Goal: Transaction & Acquisition: Purchase product/service

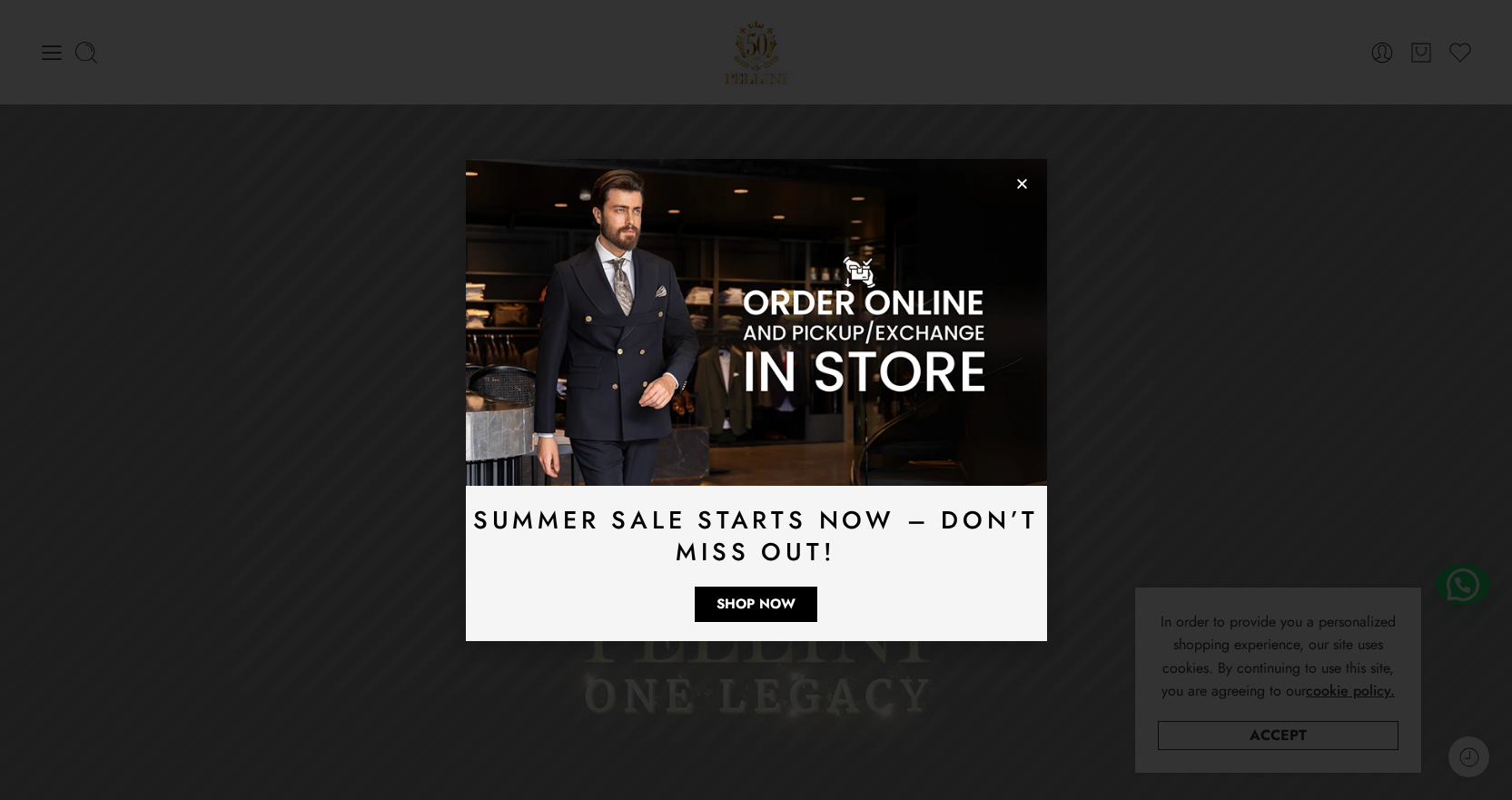
click at [1028, 178] on icon "Close" at bounding box center [1021, 184] width 14 height 14
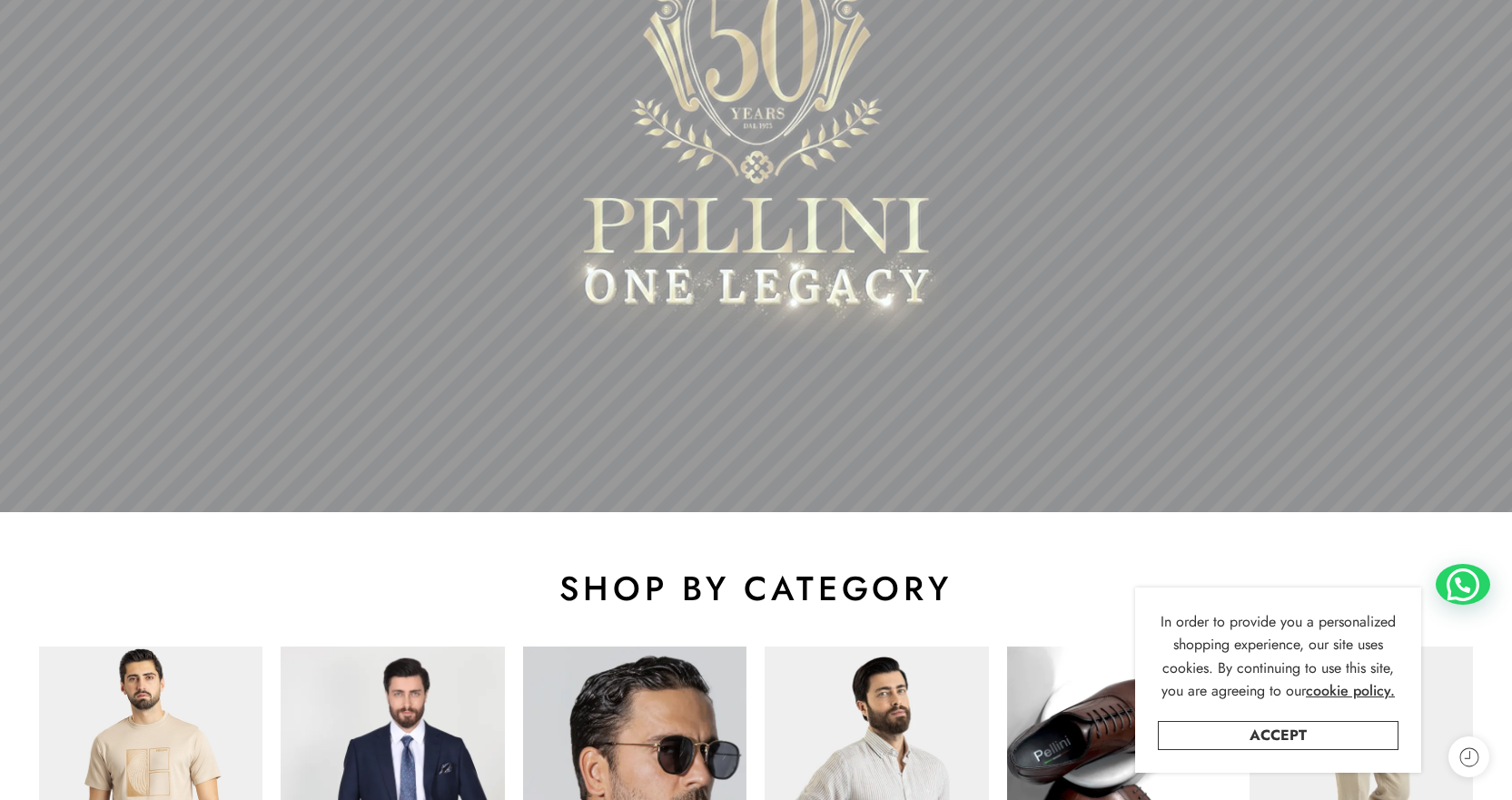
scroll to position [454, 0]
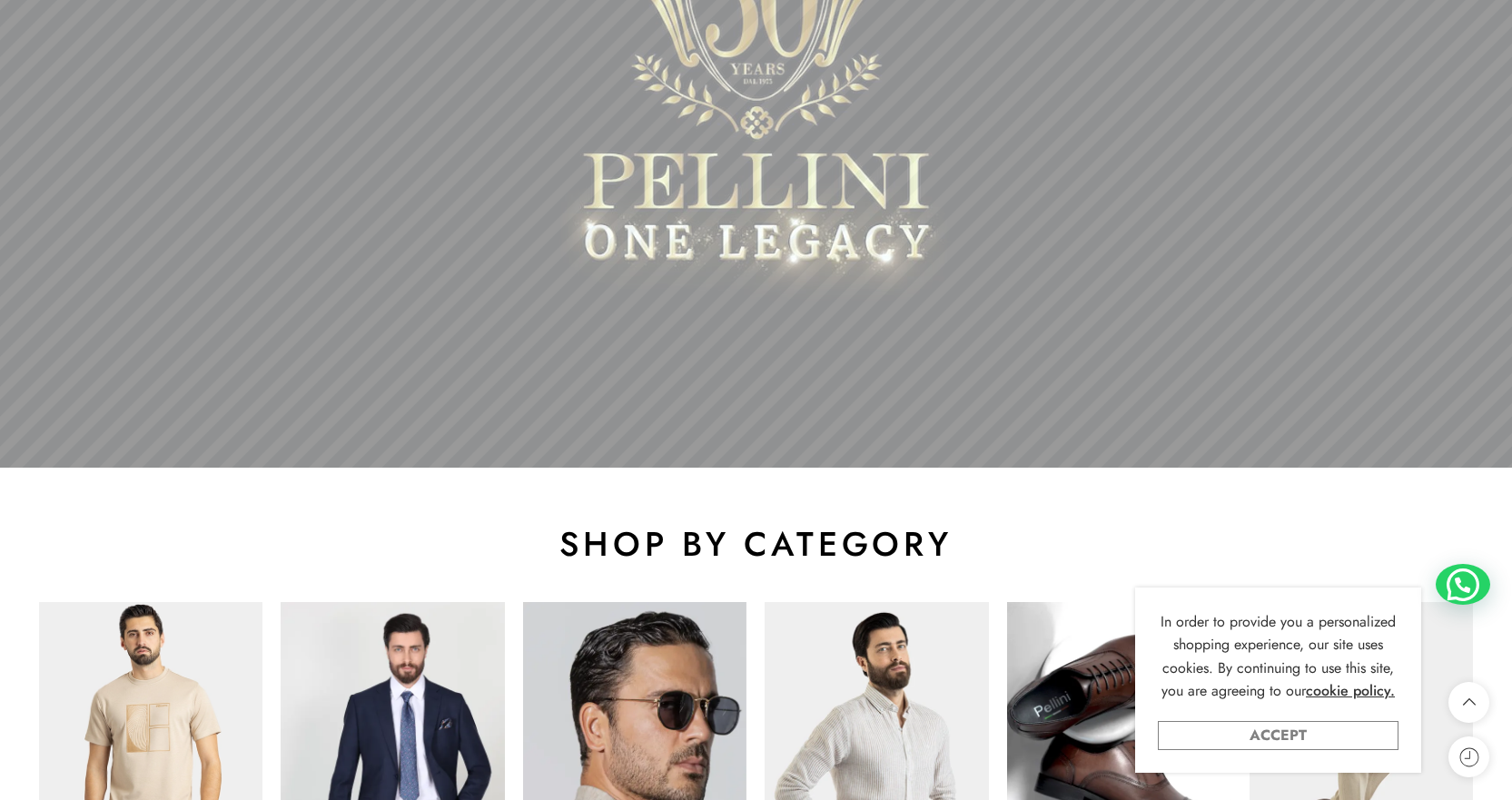
click at [1319, 736] on link "Accept" at bounding box center [1278, 735] width 240 height 29
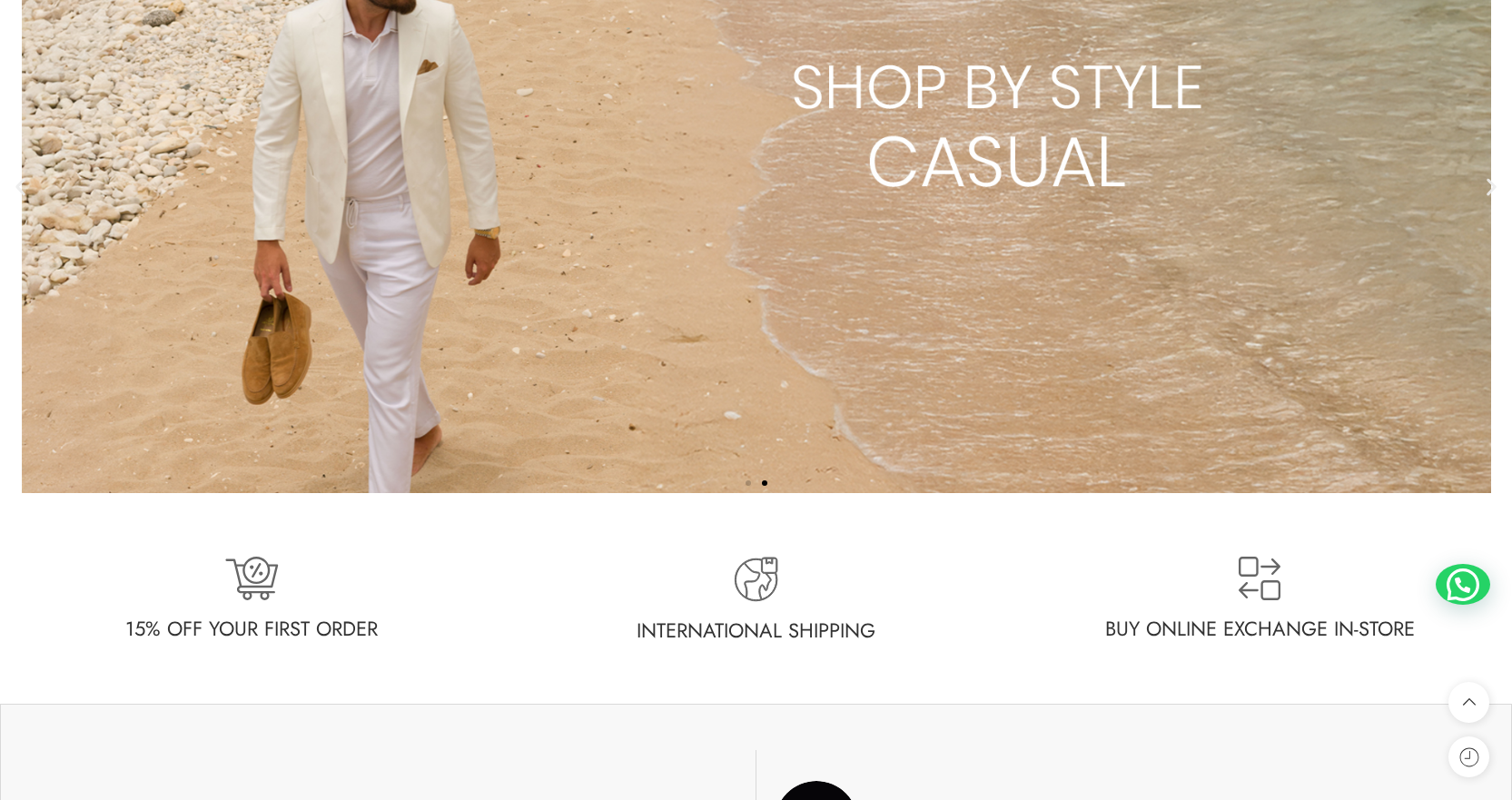
scroll to position [4268, 0]
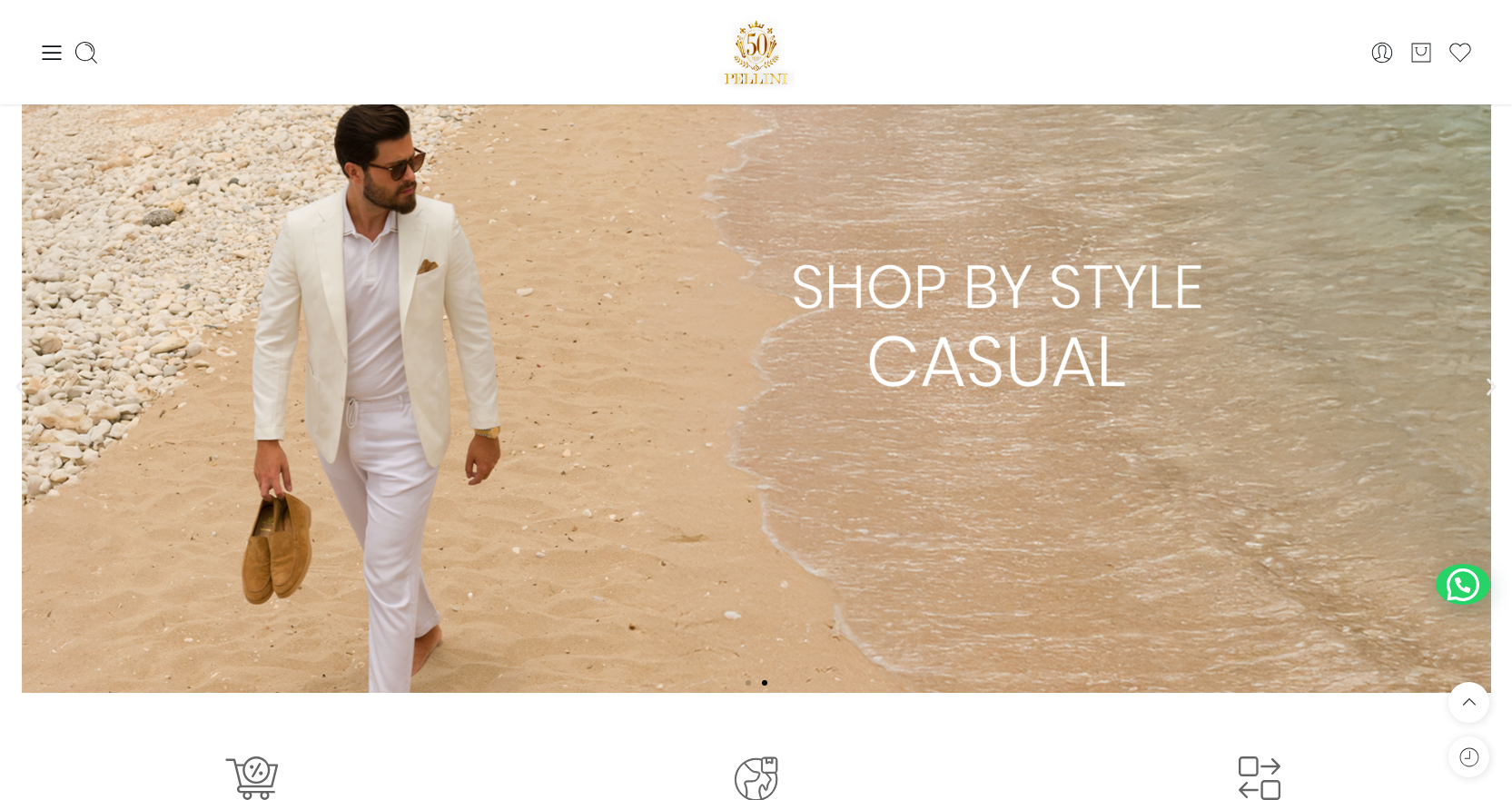
click at [923, 310] on link "2 / 2" at bounding box center [756, 387] width 1512 height 612
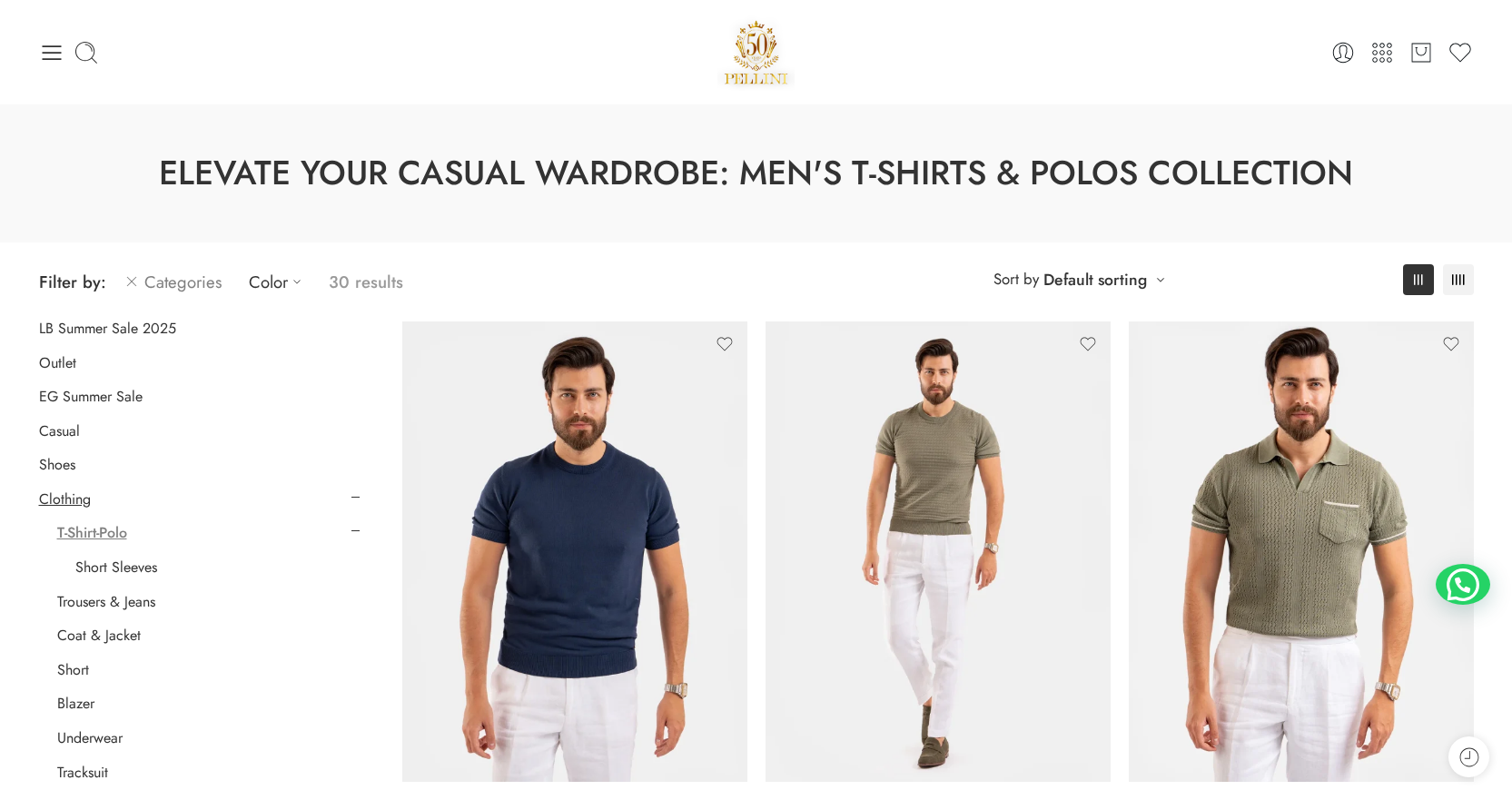
click at [158, 284] on link "Categories" at bounding box center [173, 281] width 97 height 43
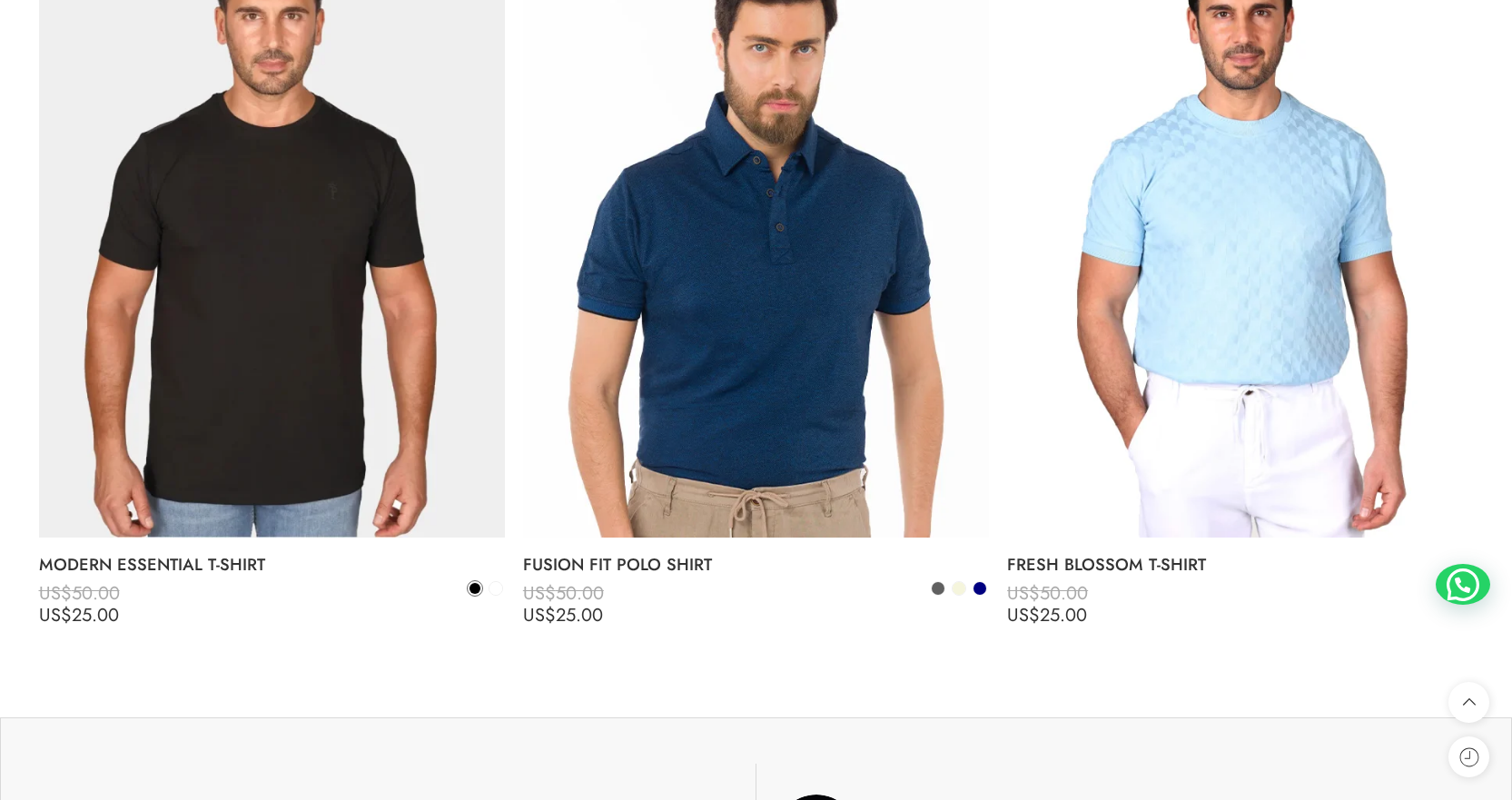
scroll to position [7536, 0]
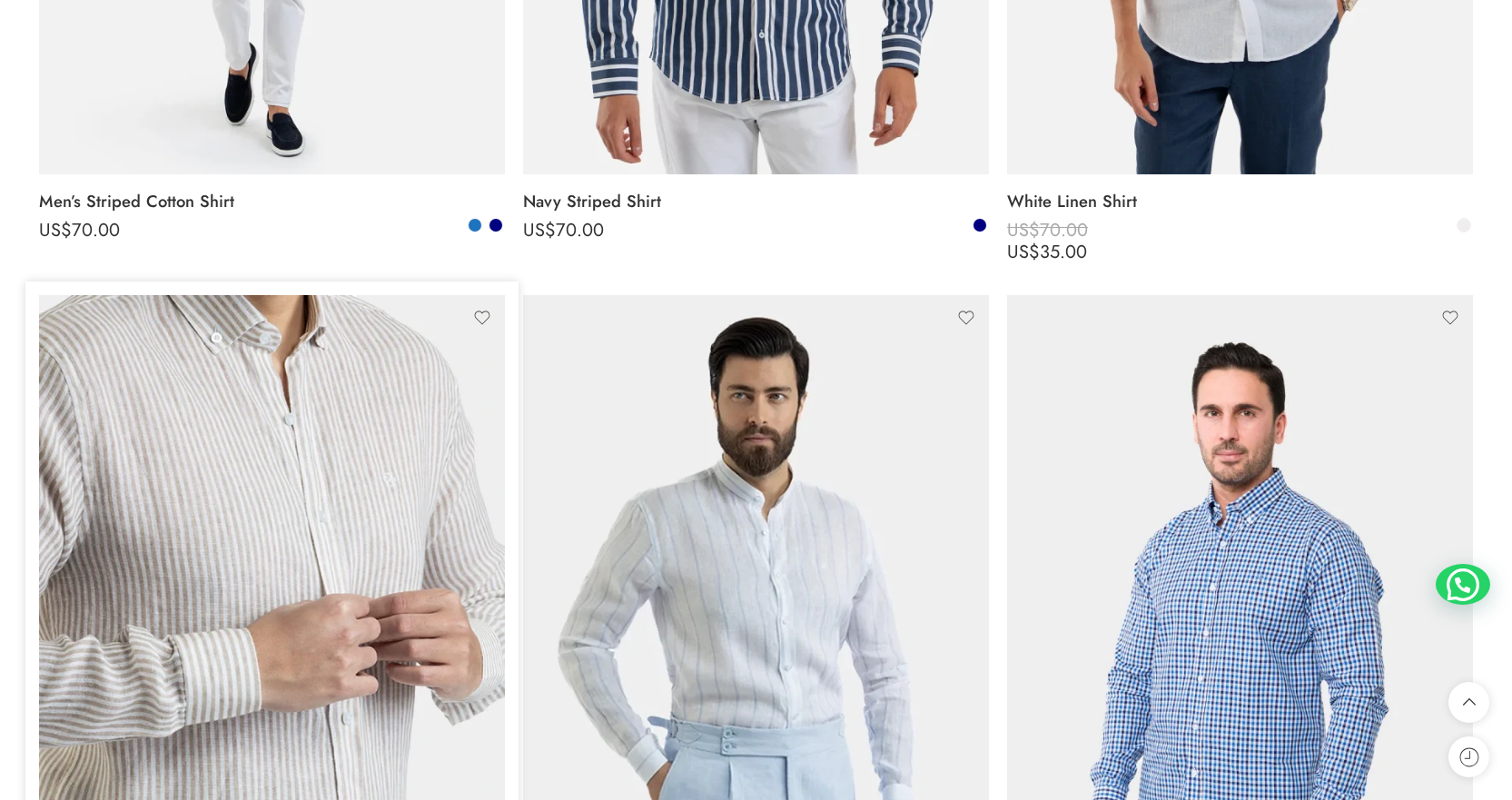
scroll to position [1362, 0]
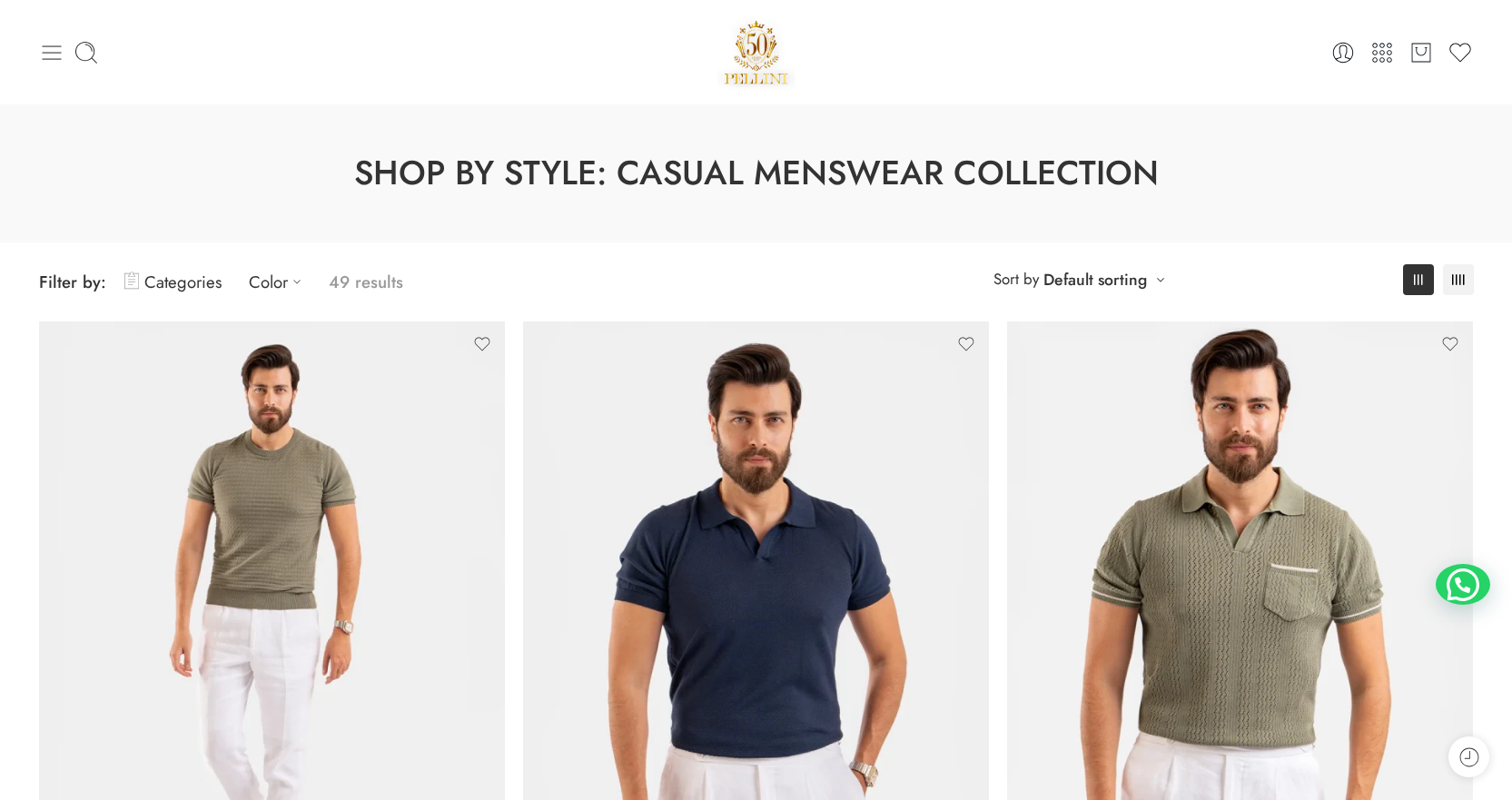
click at [43, 45] on icon at bounding box center [52, 53] width 25 height 25
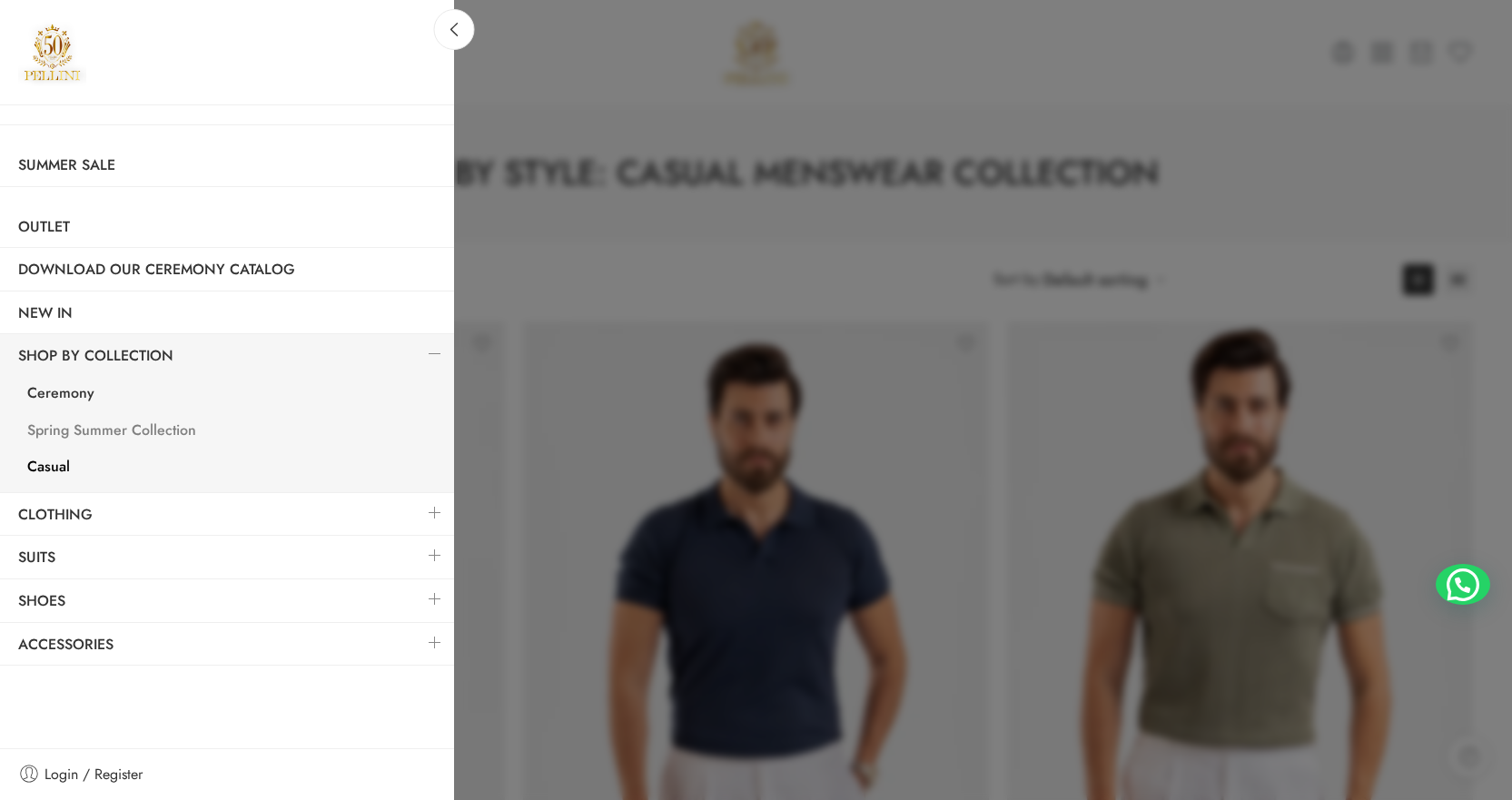
click at [75, 428] on link "Spring Summer Collection" at bounding box center [231, 432] width 445 height 37
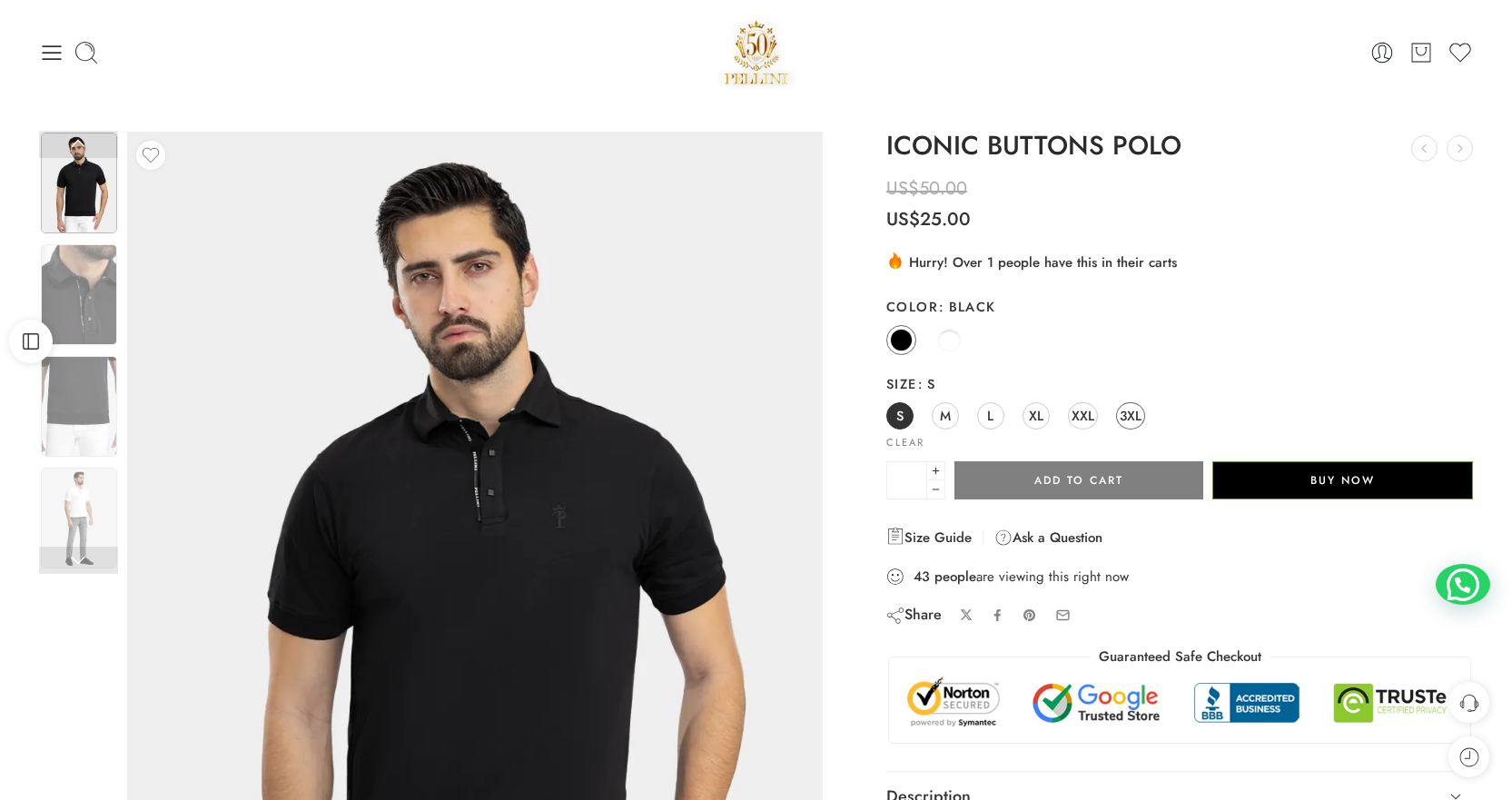
click at [1130, 419] on span "3XL" at bounding box center [1131, 415] width 22 height 25
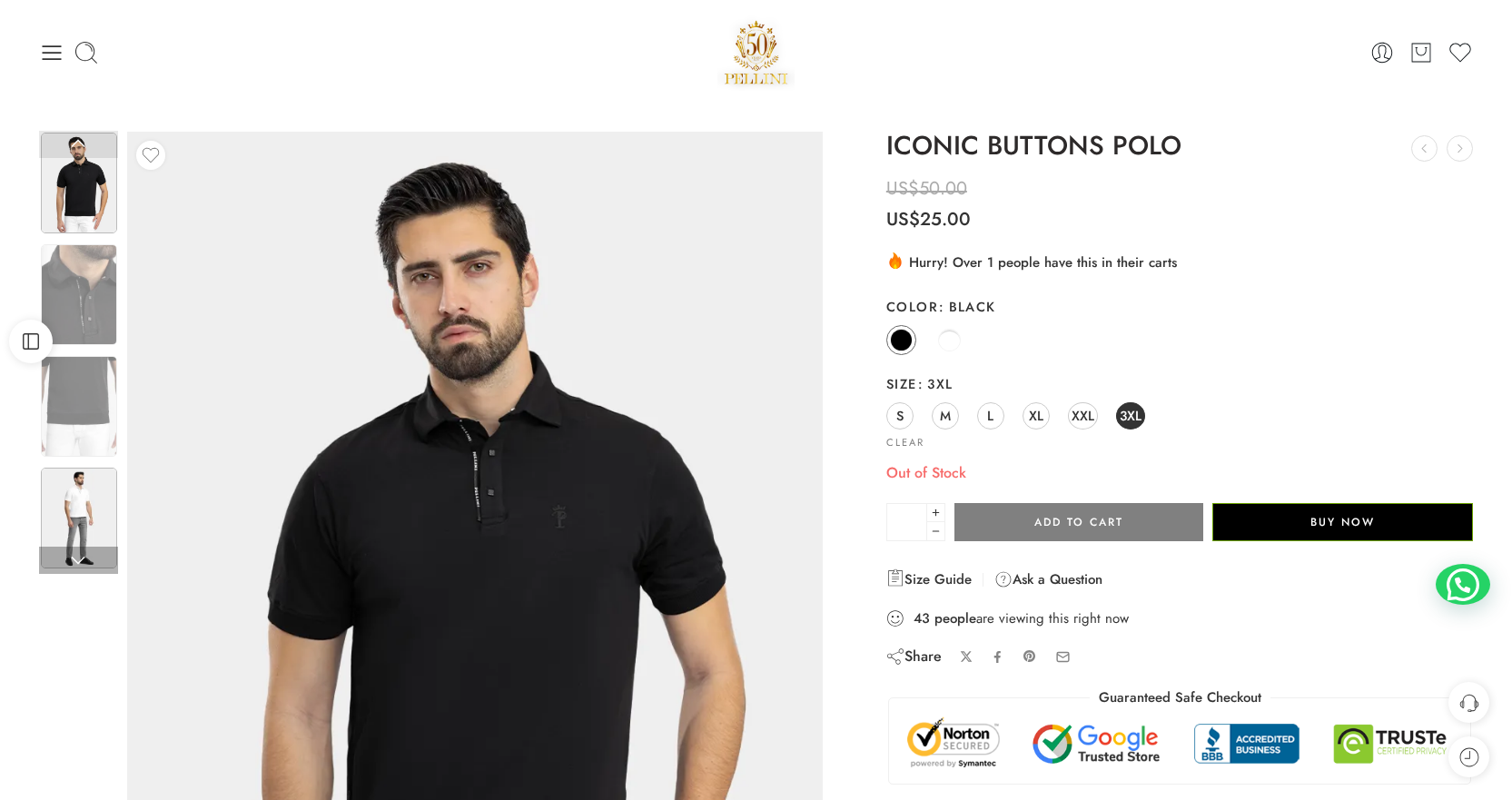
click at [67, 486] on img at bounding box center [79, 518] width 76 height 101
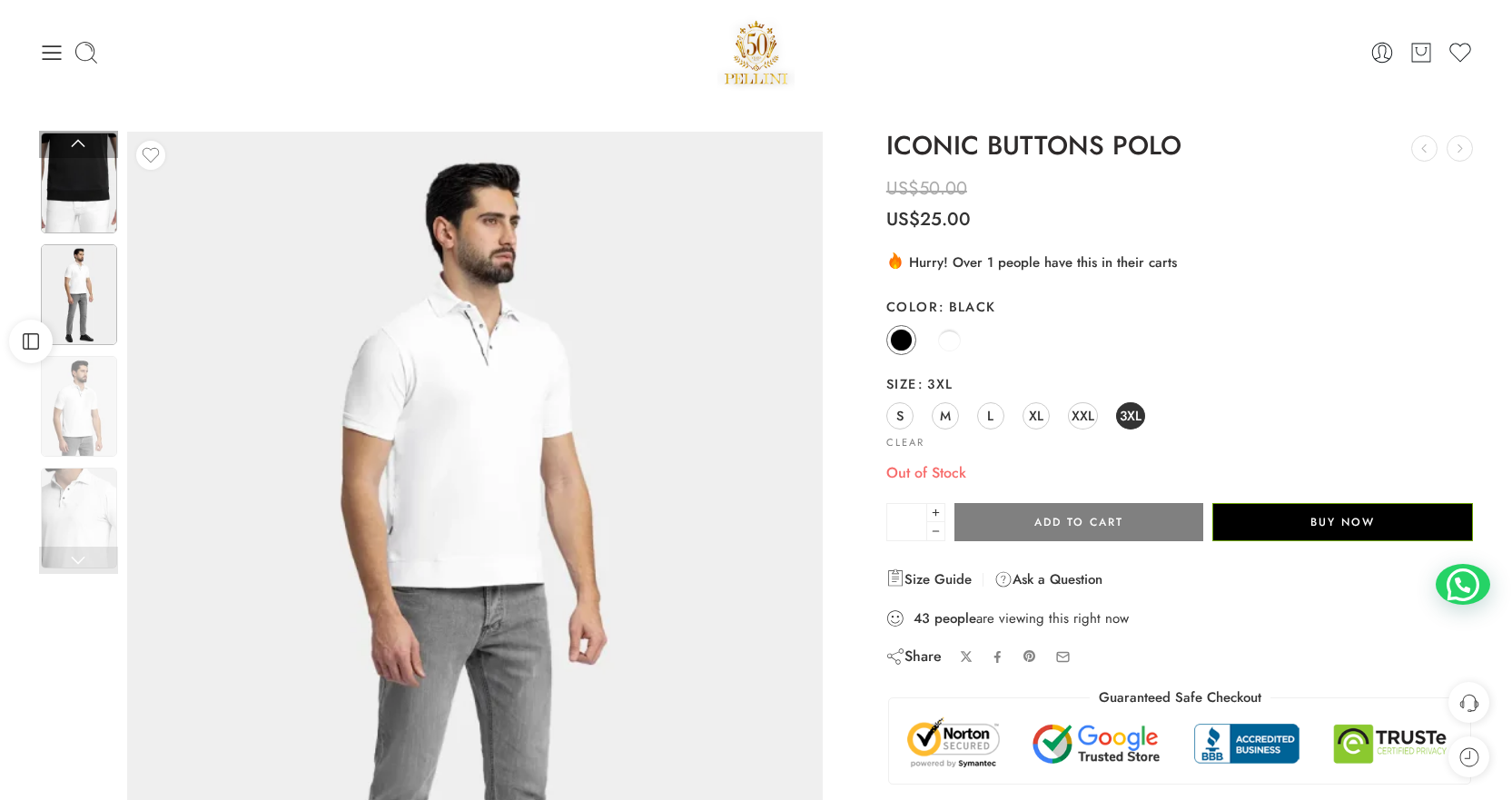
click at [73, 219] on img at bounding box center [79, 183] width 76 height 101
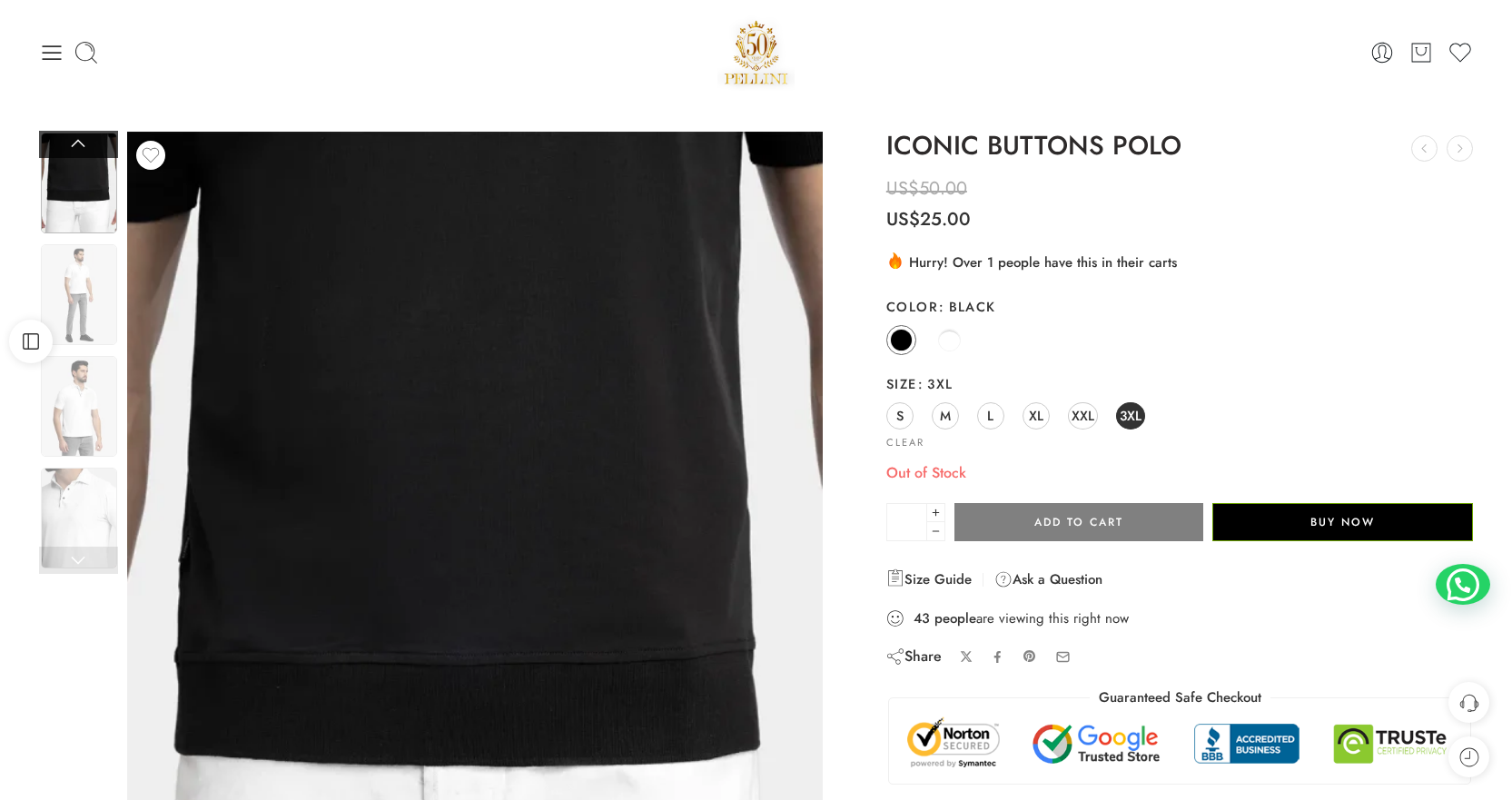
click at [78, 135] on link at bounding box center [78, 145] width 79 height 27
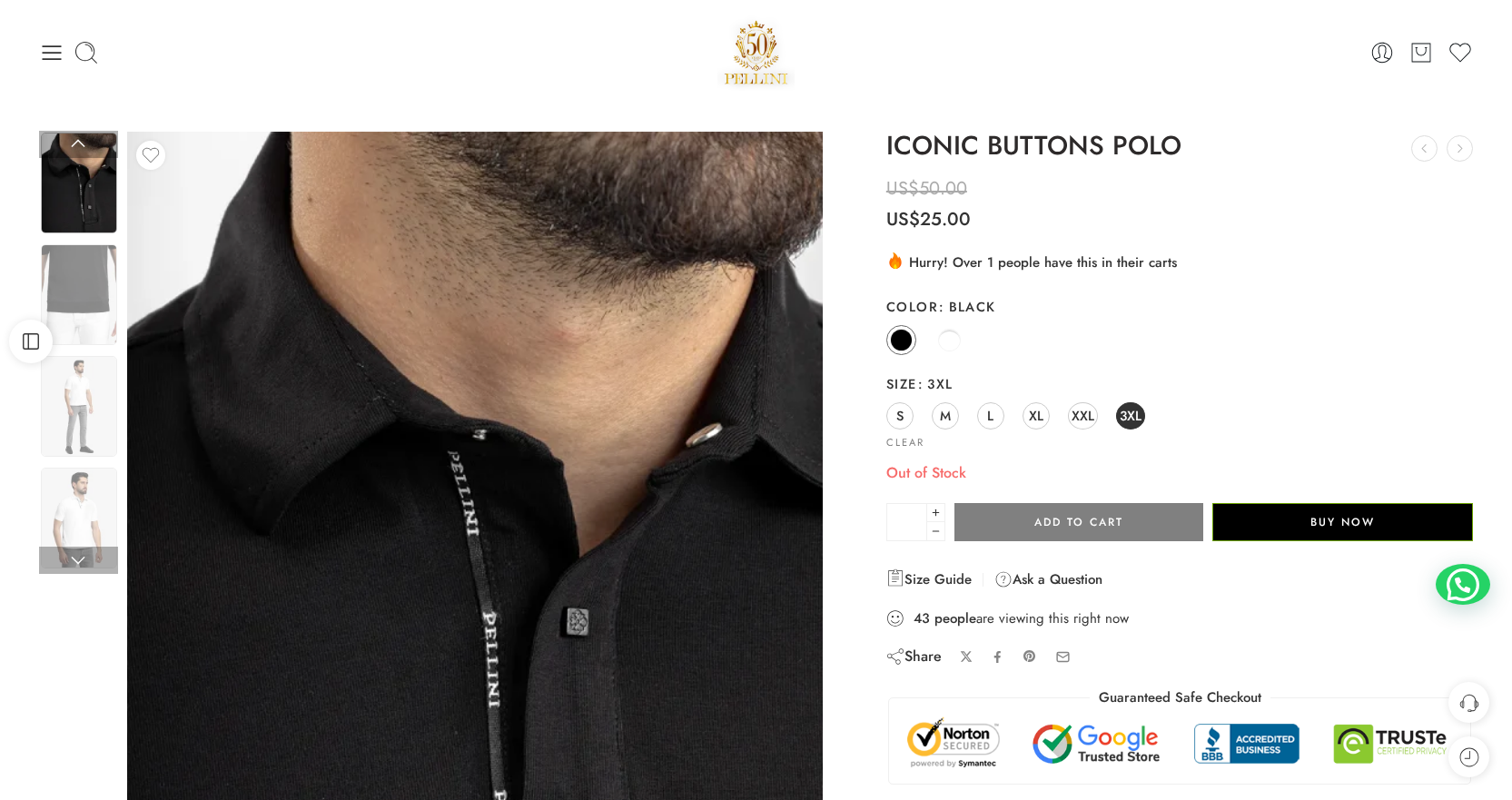
click at [85, 174] on img at bounding box center [79, 183] width 76 height 101
click at [79, 137] on link at bounding box center [78, 145] width 79 height 27
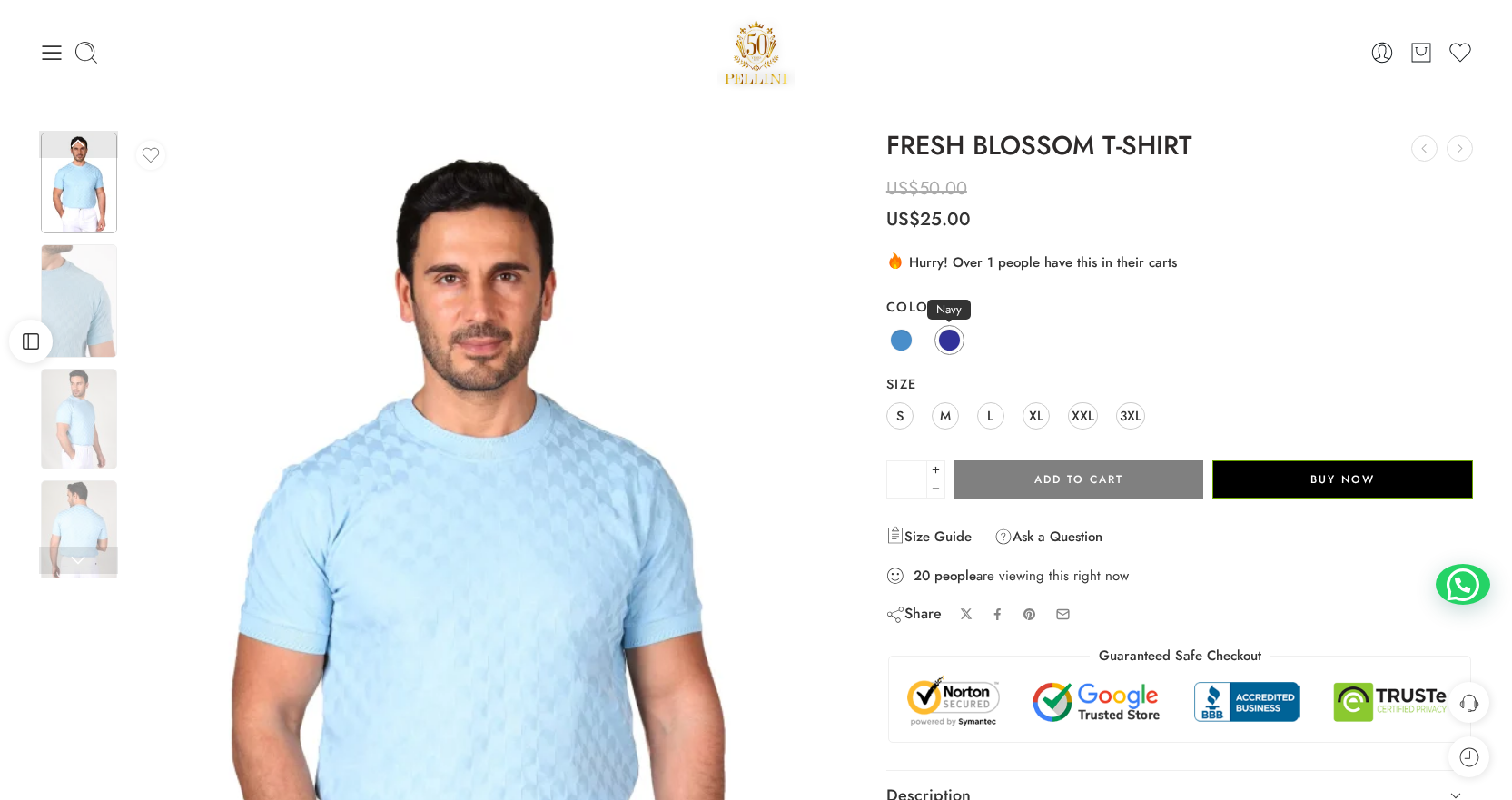
click at [955, 329] on span at bounding box center [949, 339] width 23 height 23
click at [92, 554] on link at bounding box center [78, 561] width 79 height 27
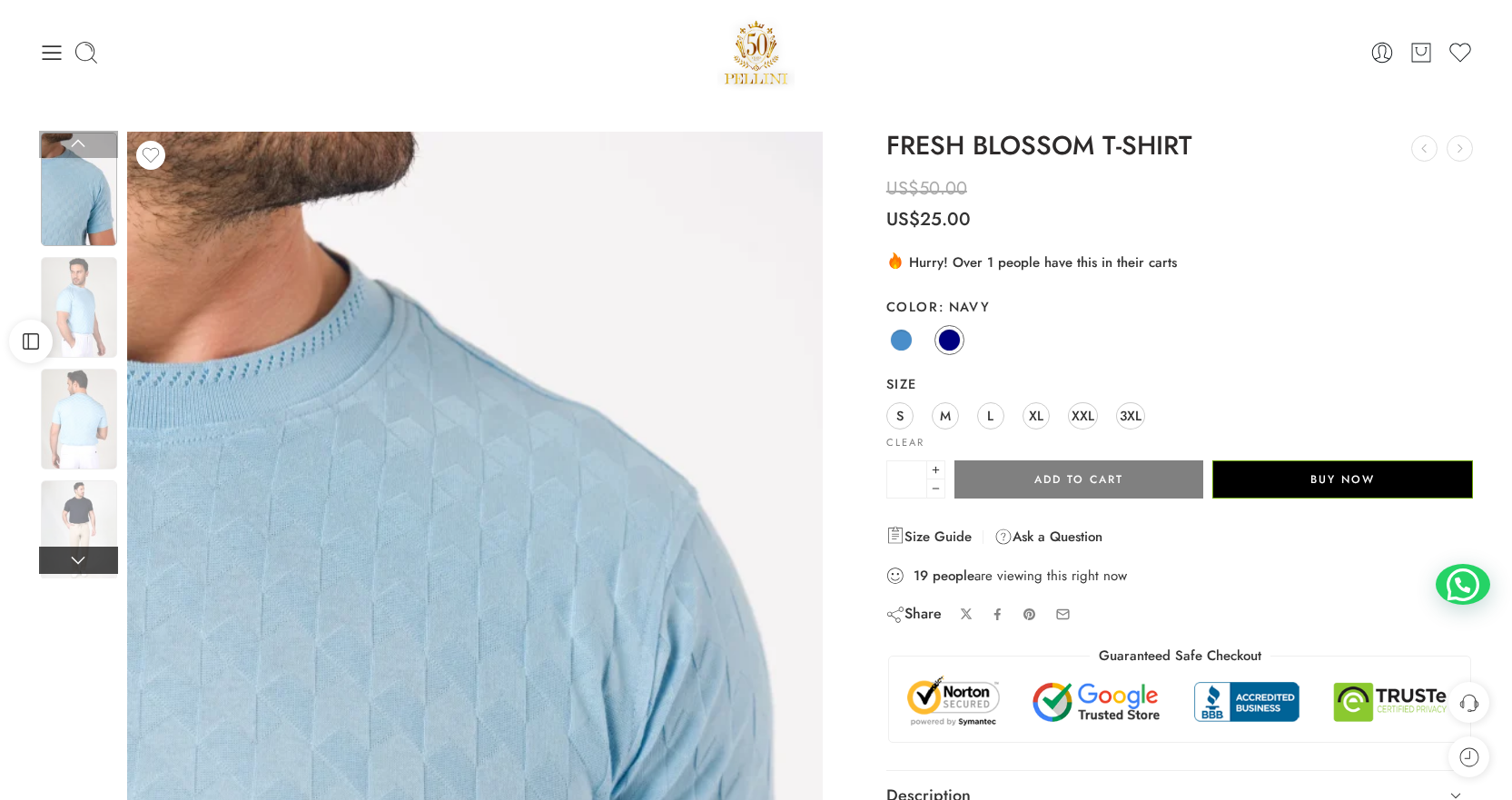
click at [89, 555] on link at bounding box center [78, 561] width 79 height 27
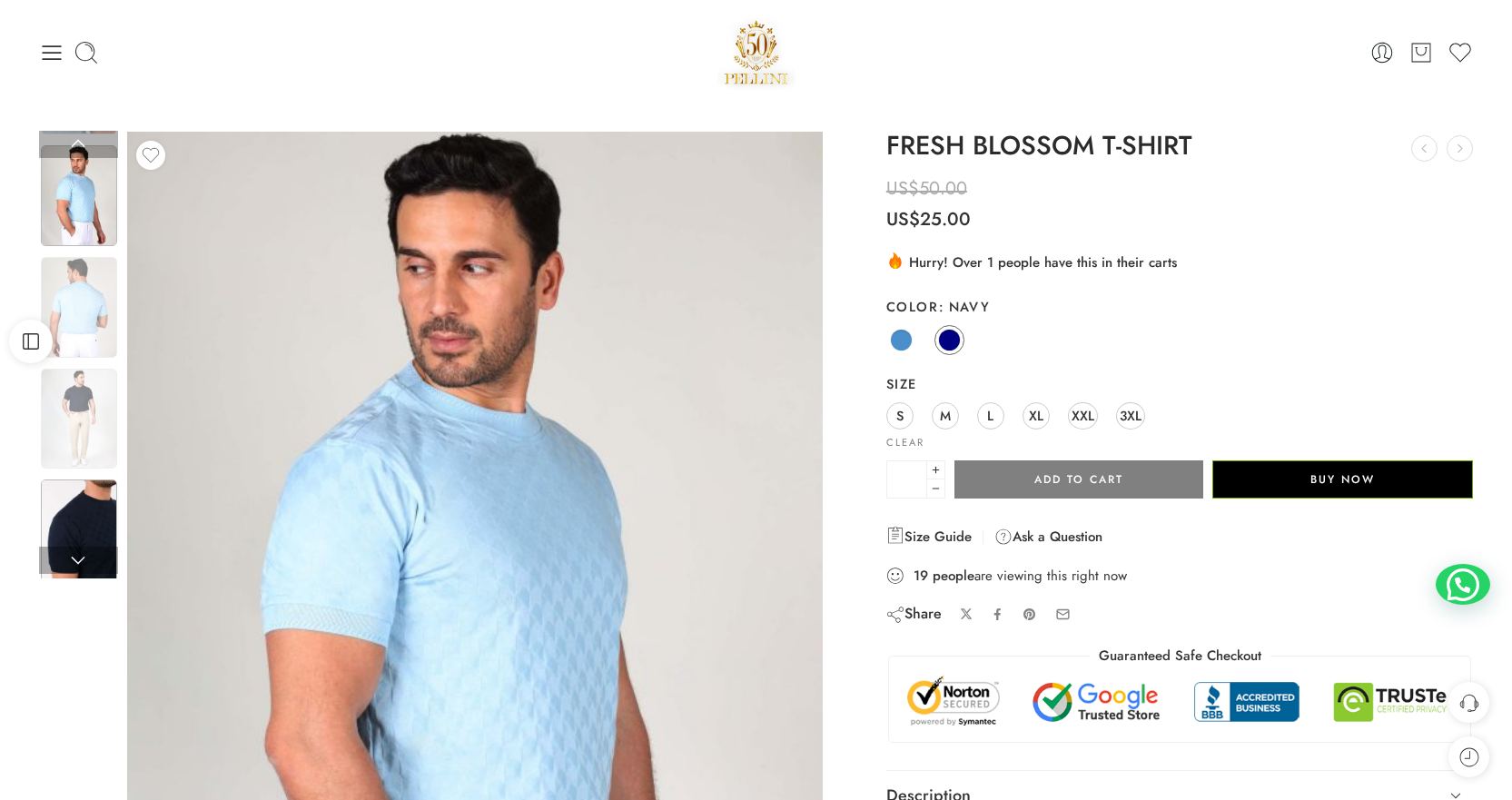
click at [85, 501] on div at bounding box center [79, 536] width 80 height 117
click at [77, 433] on img at bounding box center [79, 419] width 76 height 101
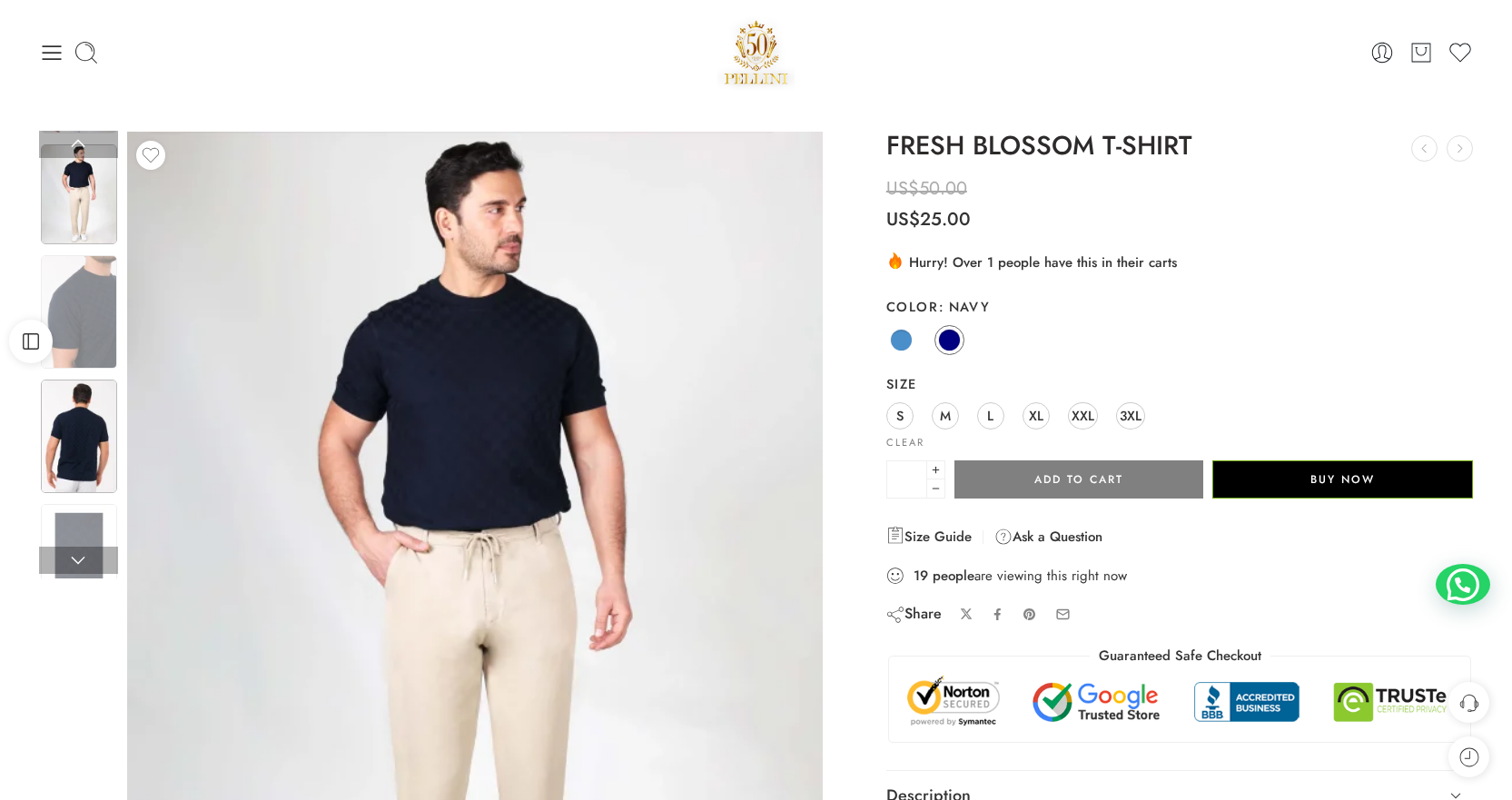
click at [63, 454] on img at bounding box center [79, 436] width 76 height 114
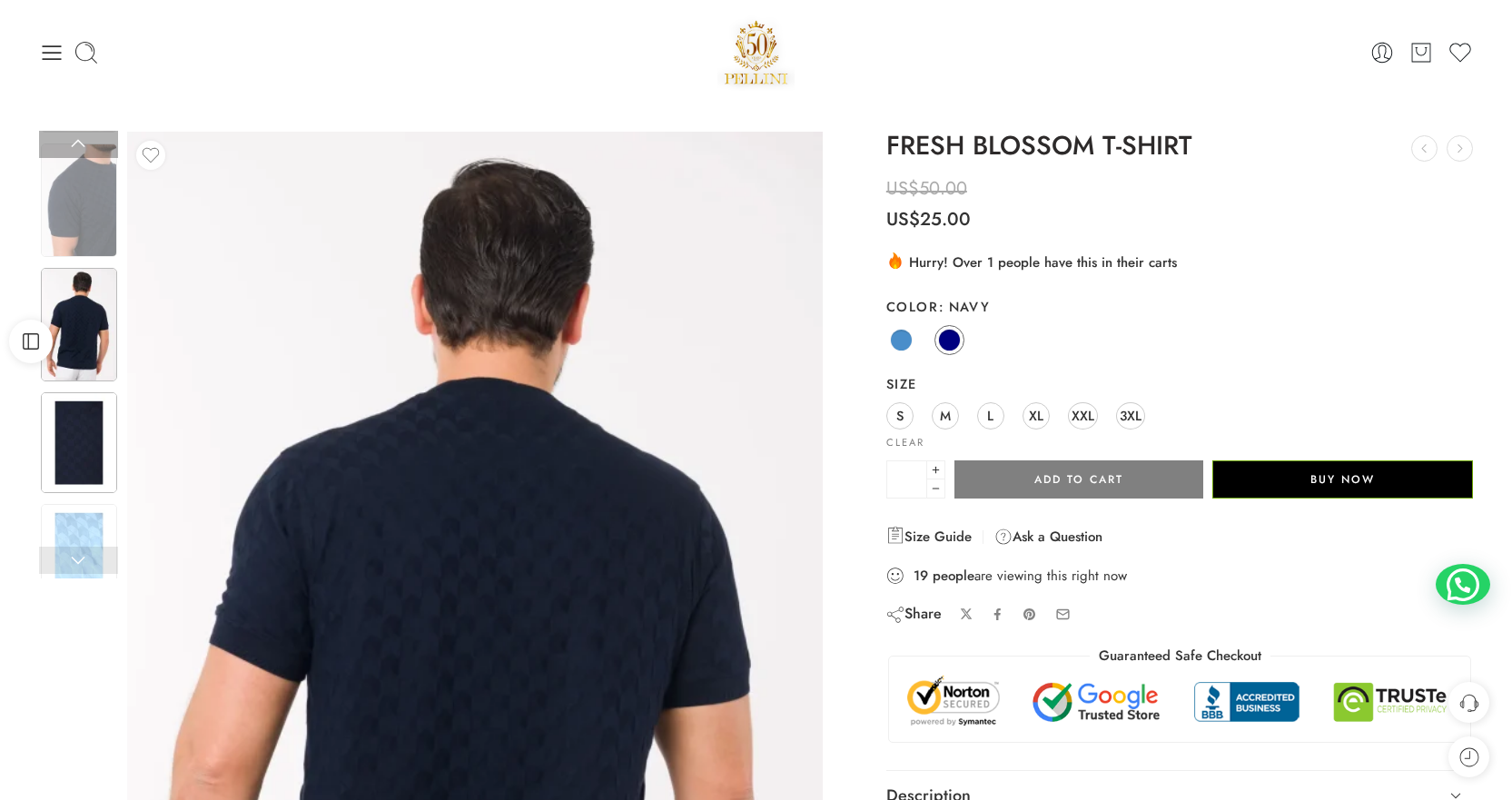
click at [72, 471] on img at bounding box center [79, 442] width 76 height 101
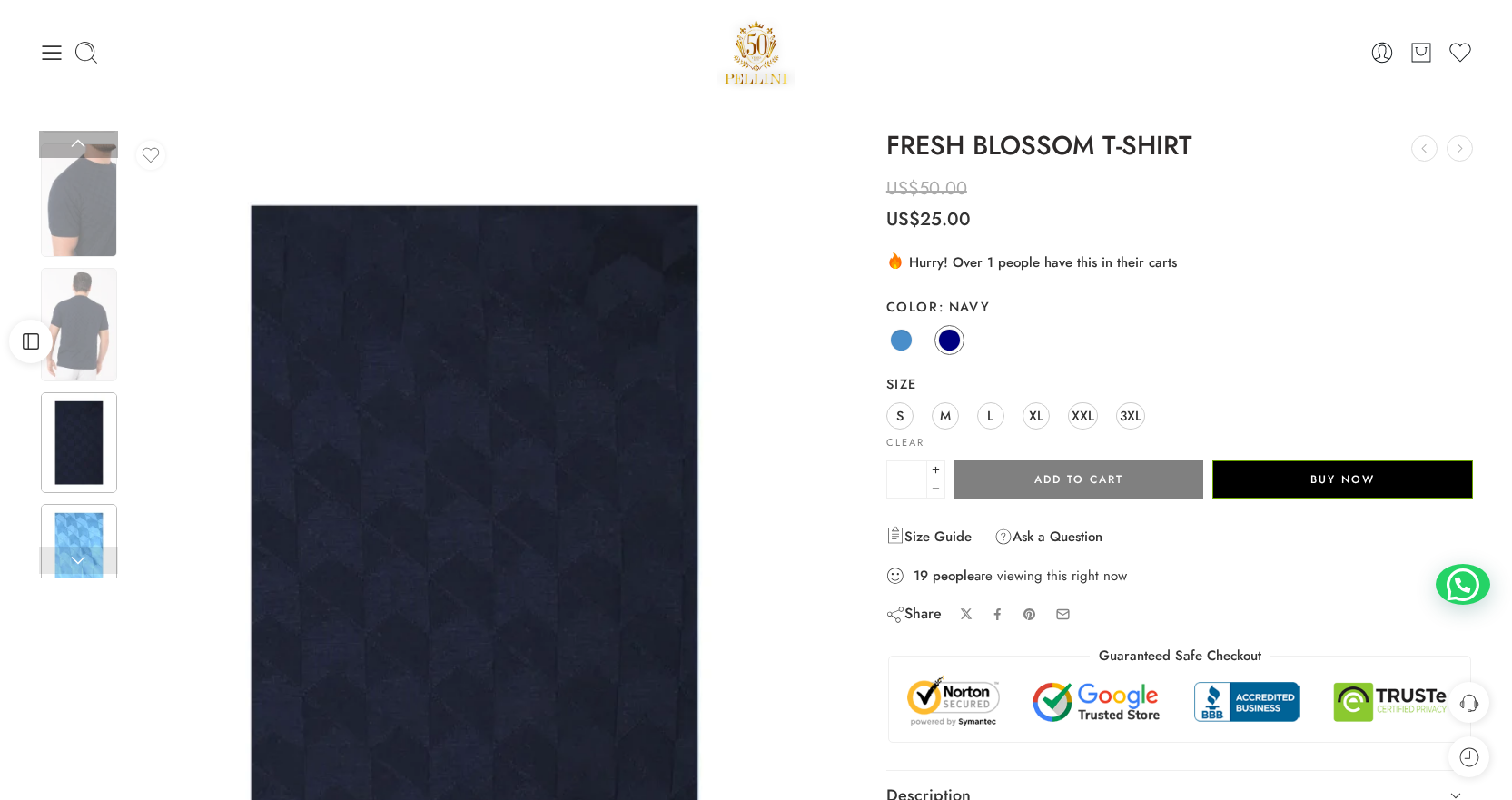
click at [81, 506] on img at bounding box center [79, 554] width 76 height 101
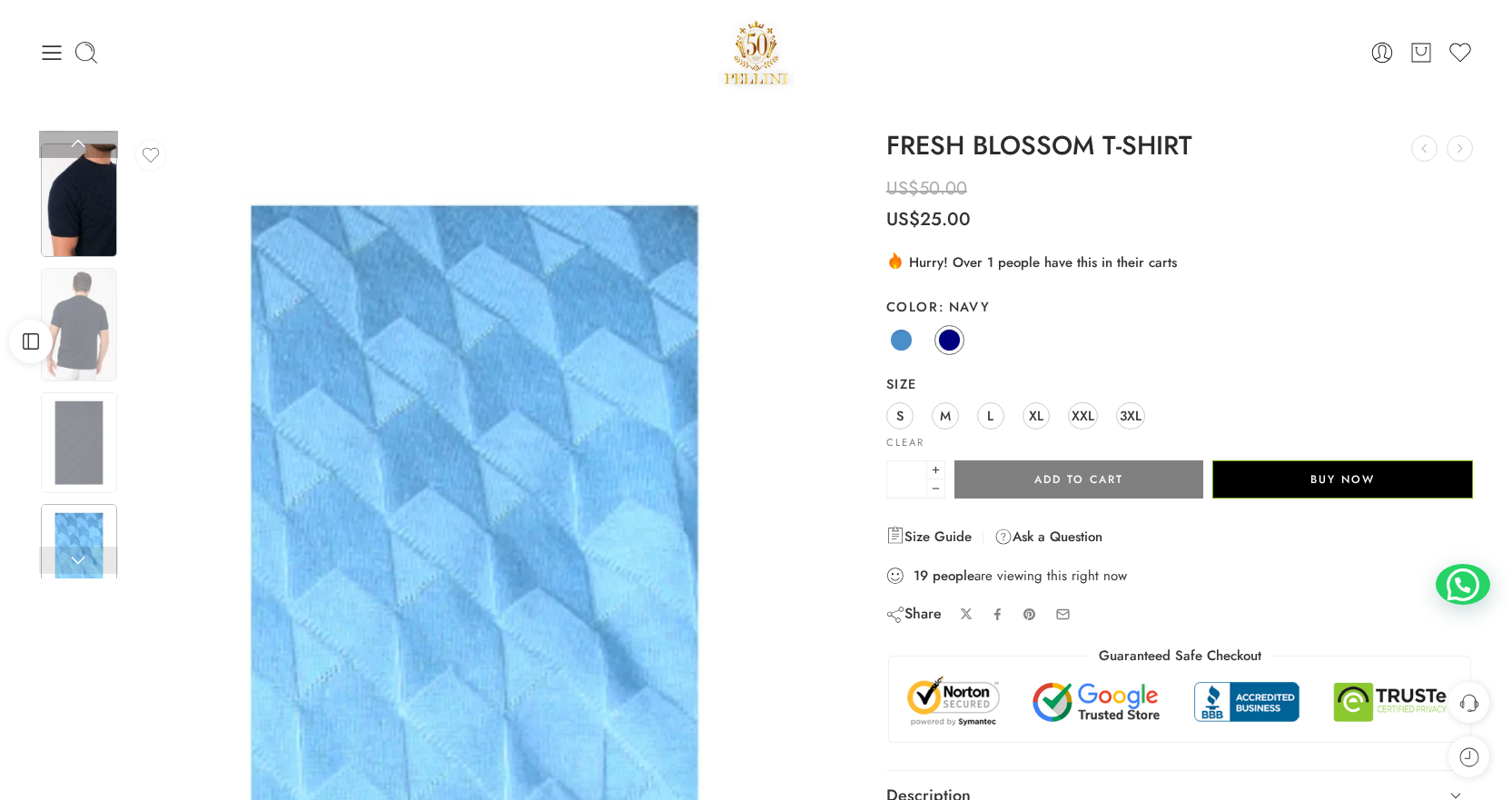
click at [75, 164] on img at bounding box center [79, 200] width 76 height 114
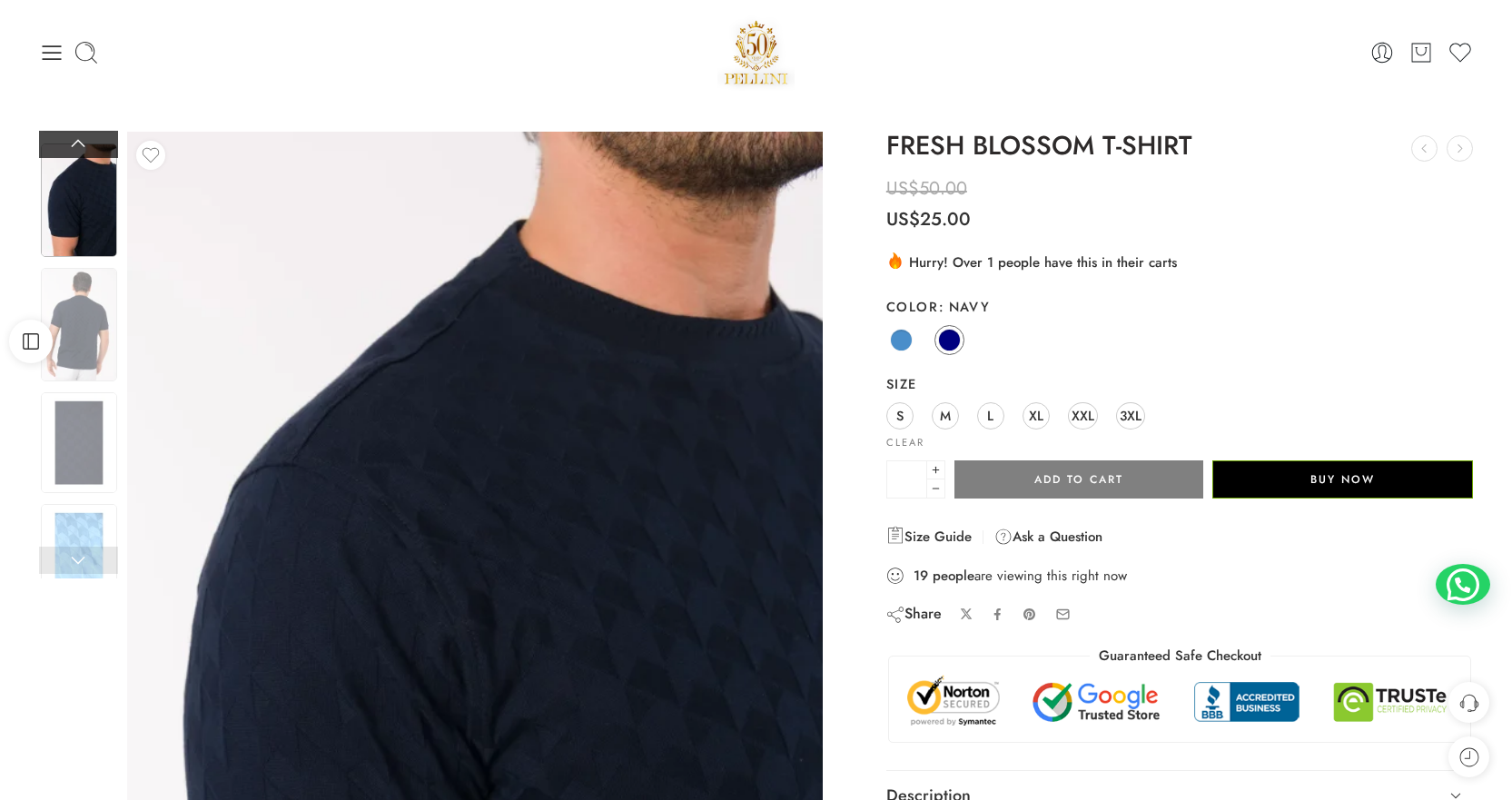
click at [82, 138] on link at bounding box center [78, 145] width 79 height 27
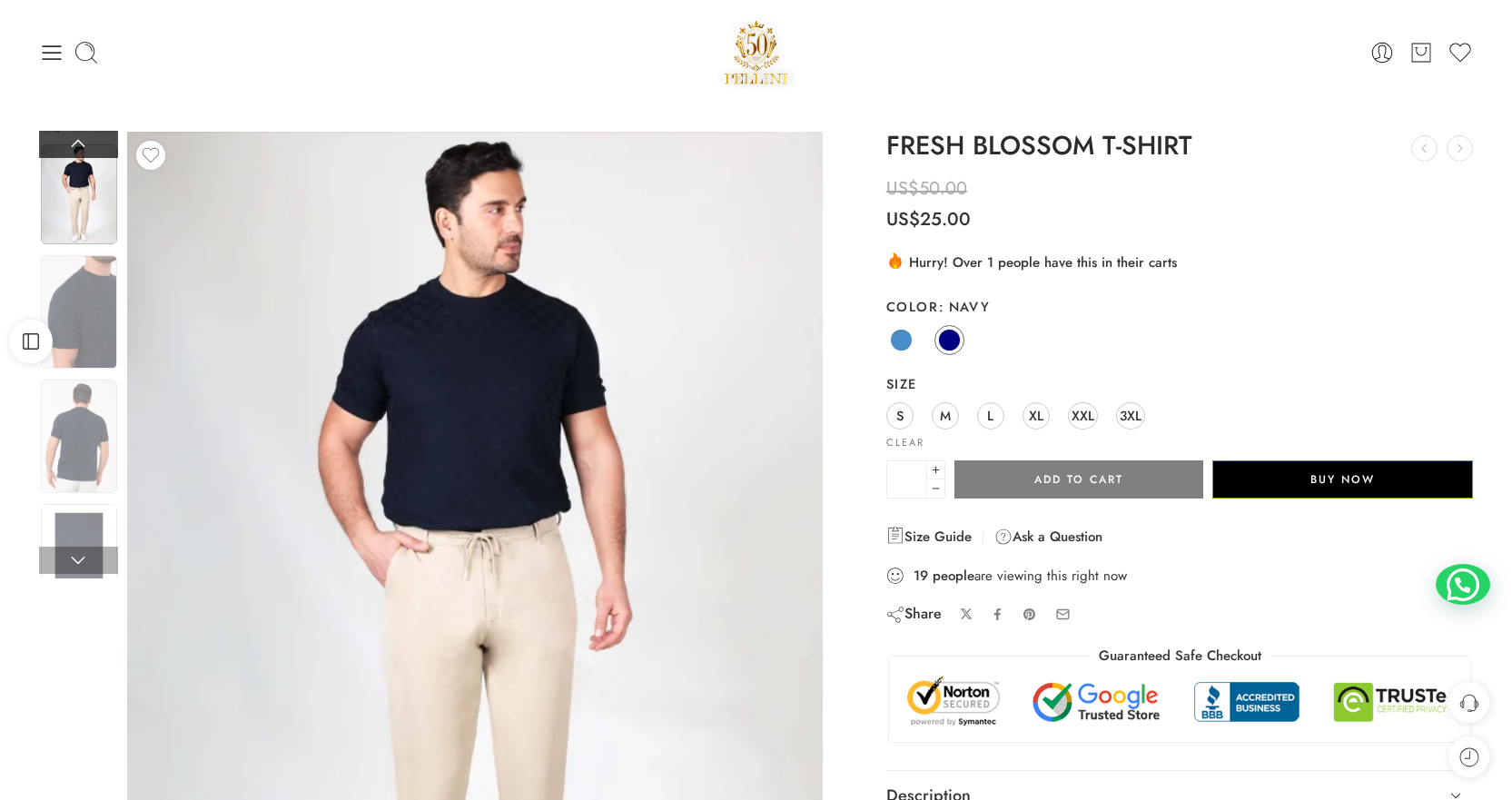
click at [82, 138] on link at bounding box center [78, 145] width 79 height 27
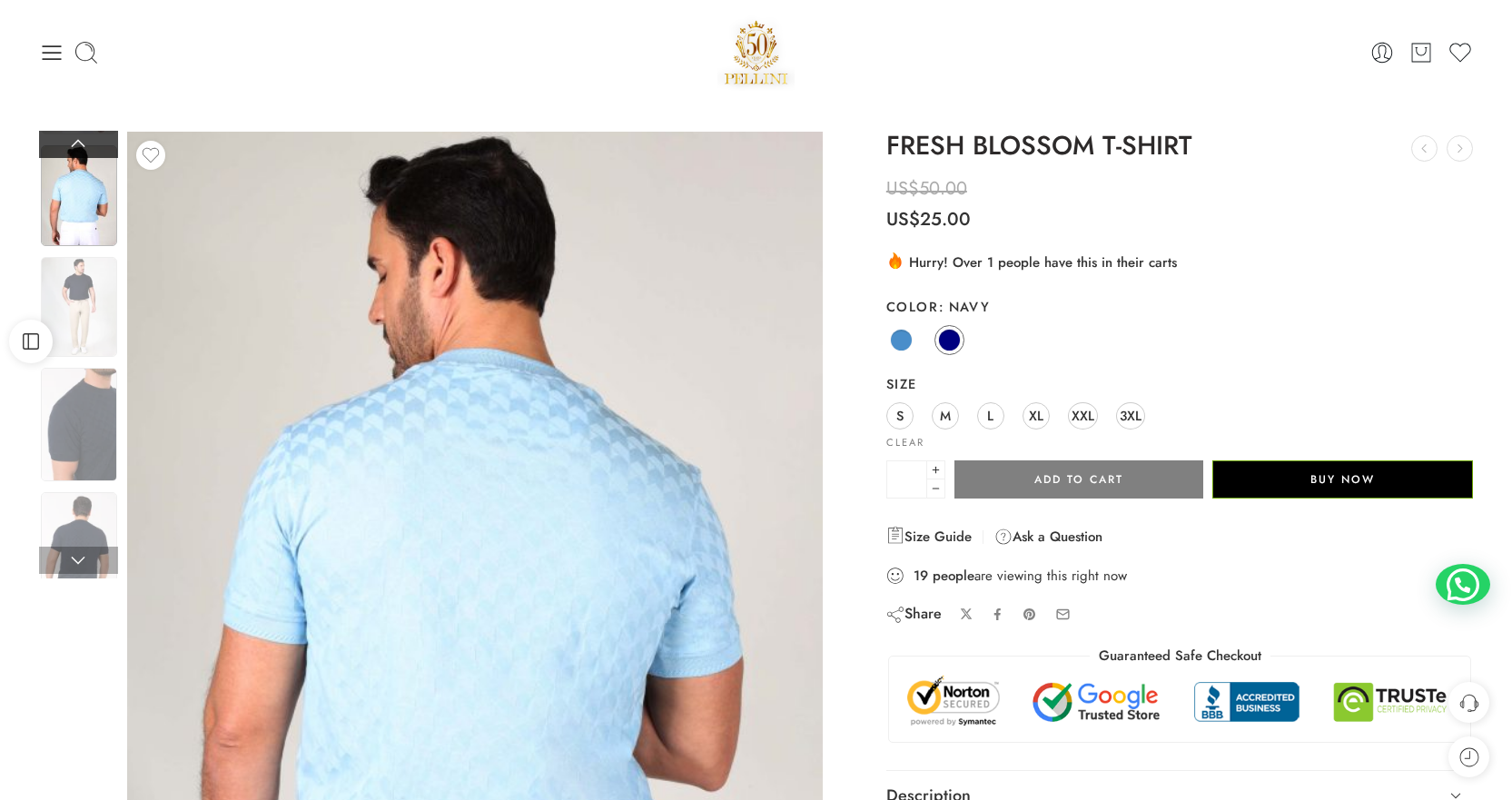
click at [82, 138] on link at bounding box center [78, 145] width 79 height 27
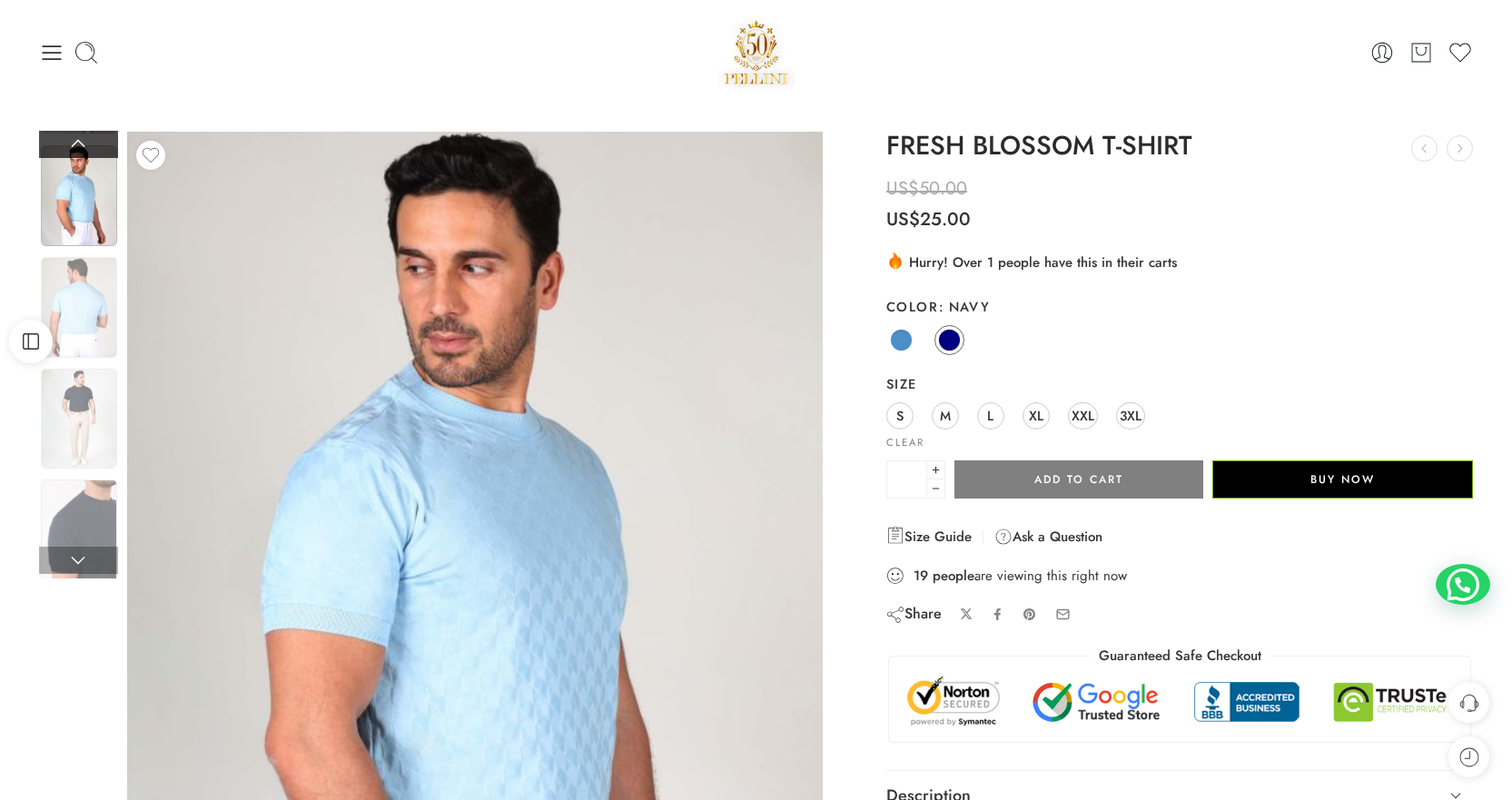
click at [82, 138] on link at bounding box center [78, 145] width 79 height 27
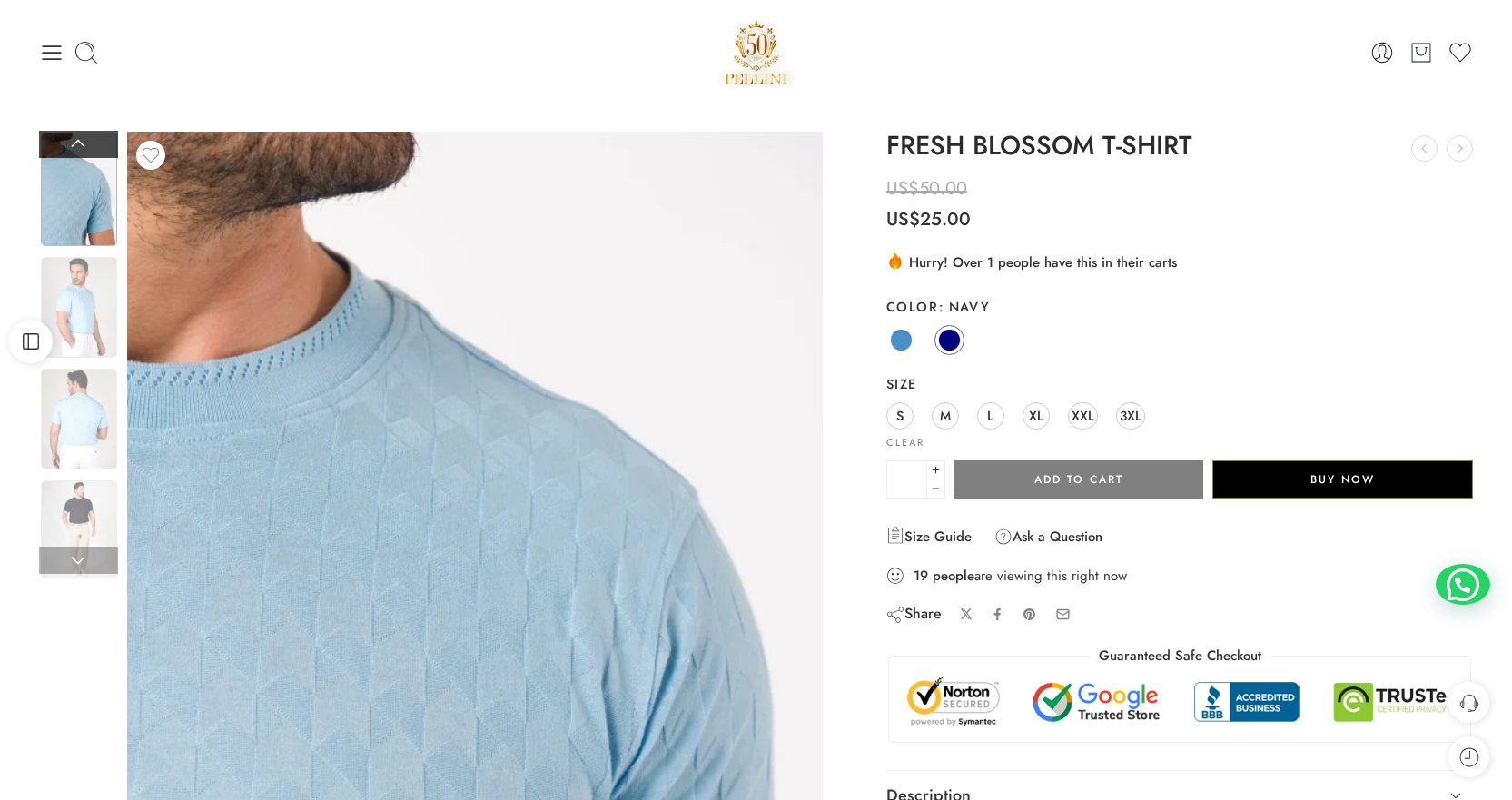
click at [82, 138] on link at bounding box center [78, 145] width 79 height 27
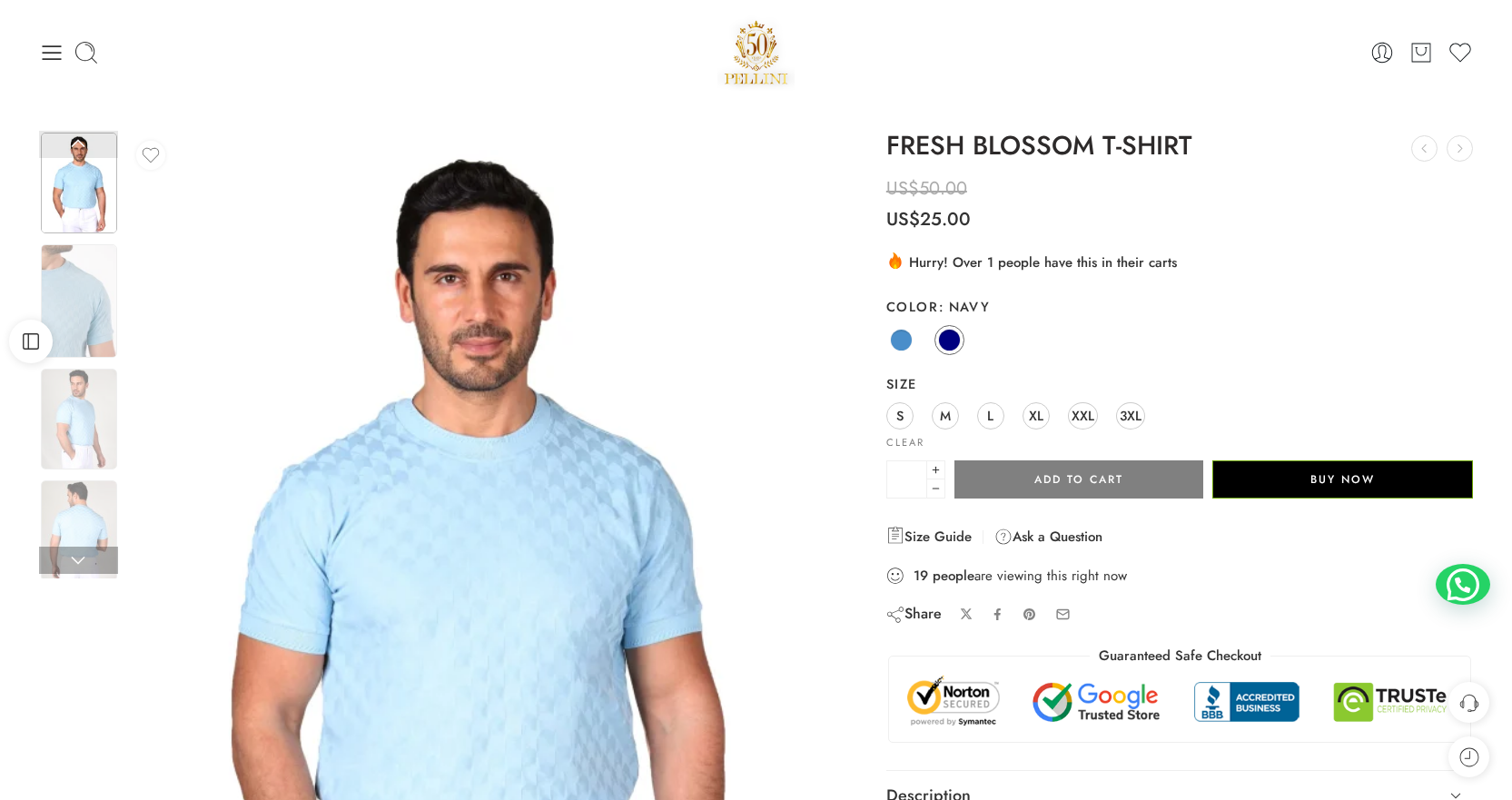
click at [82, 138] on link at bounding box center [78, 145] width 79 height 27
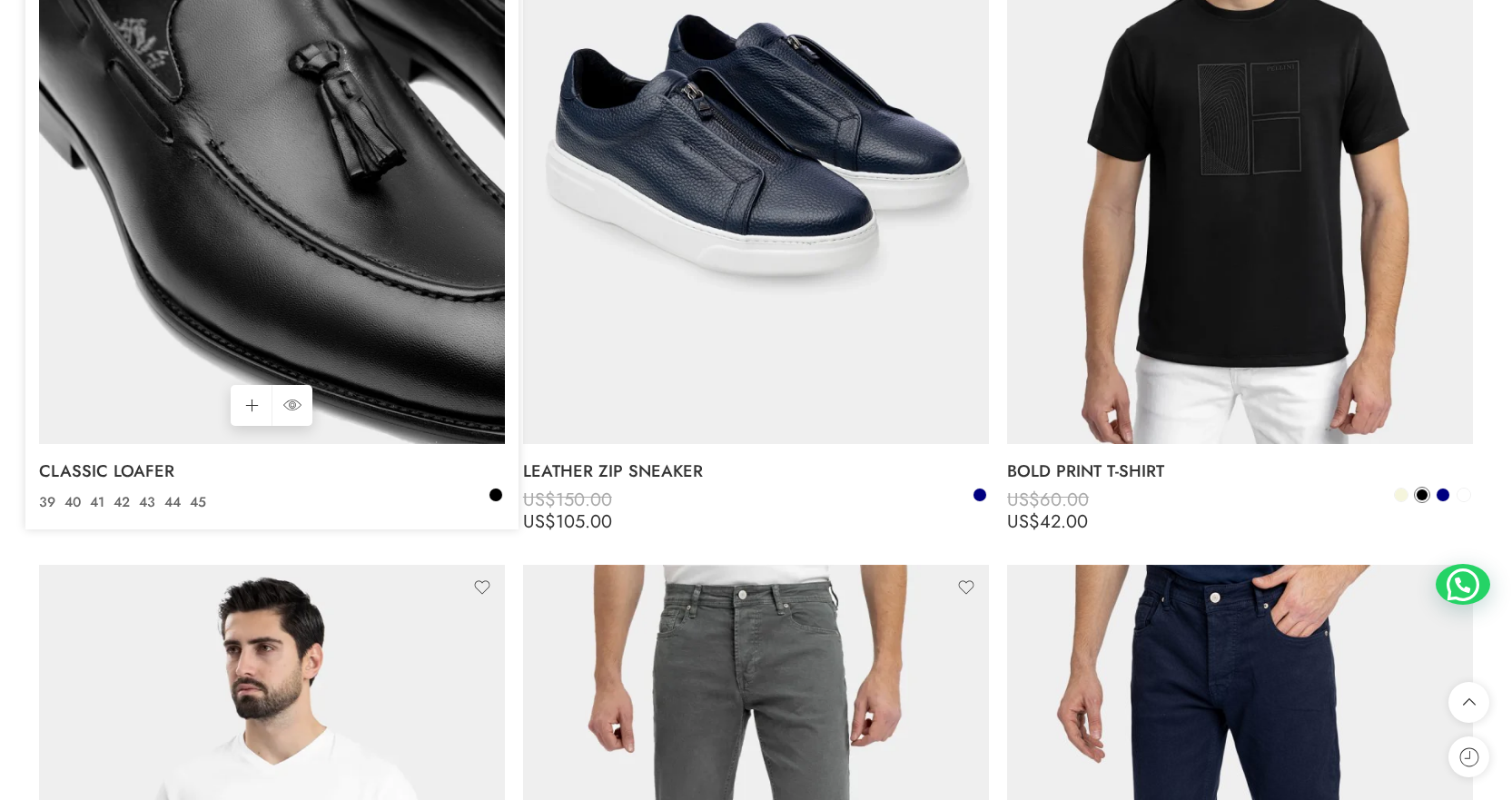
scroll to position [5085, 0]
